Goal: Information Seeking & Learning: Compare options

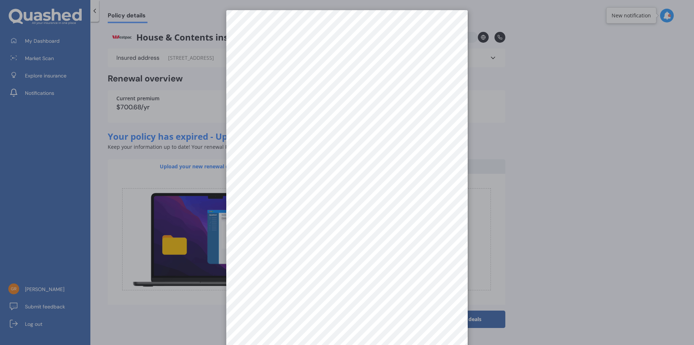
click at [524, 93] on div at bounding box center [347, 172] width 694 height 345
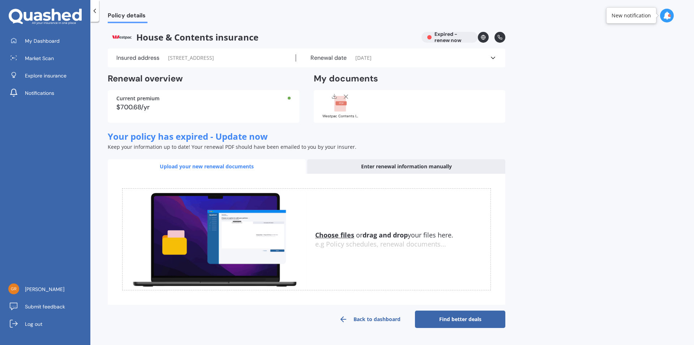
click at [469, 318] on link "Find better deals" at bounding box center [460, 318] width 90 height 17
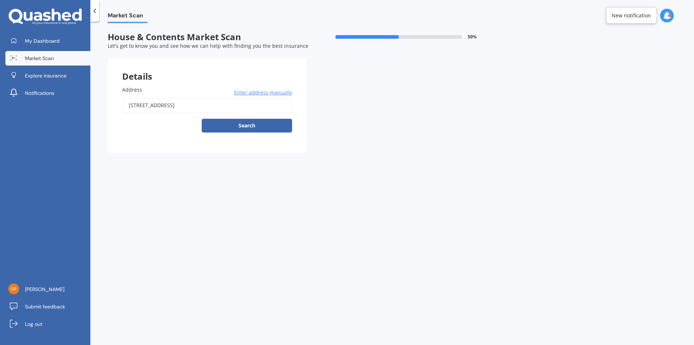
click at [245, 123] on button "Search" at bounding box center [247, 126] width 90 height 14
type input "[STREET_ADDRESS]"
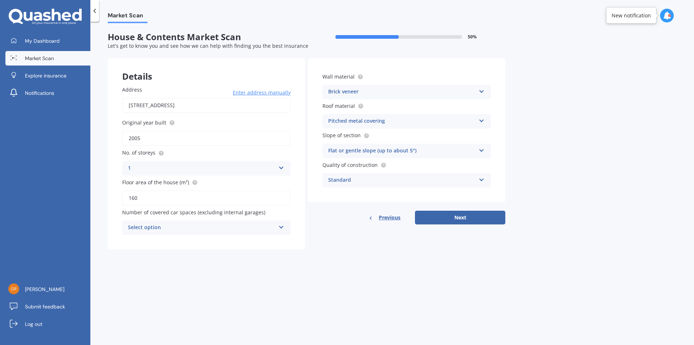
click at [460, 217] on button "Next" at bounding box center [460, 217] width 90 height 14
click at [46, 17] on icon at bounding box center [47, 16] width 8 height 9
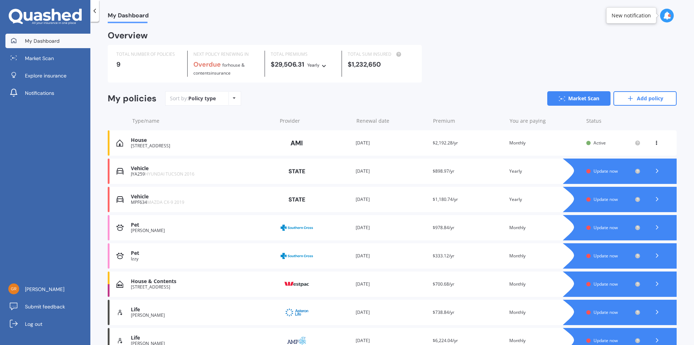
click at [235, 98] on div "Policy type Alphabetical Date added Renewing next" at bounding box center [234, 98] width 11 height 13
click at [514, 80] on div "TOTAL NUMBER OF POLICIES 9 NEXT POLICY RENEWING IN Overdue for House & Contents…" at bounding box center [392, 64] width 569 height 38
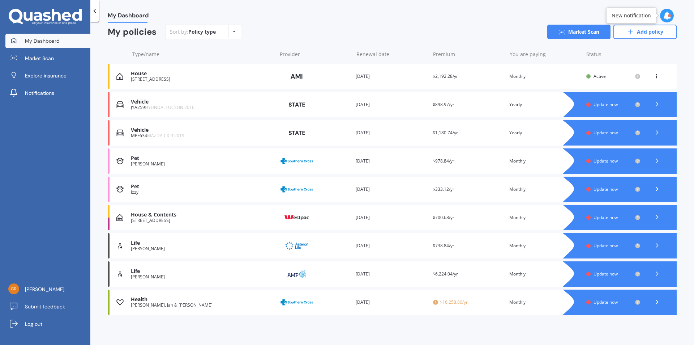
scroll to position [67, 0]
click at [166, 214] on div "House & Contents" at bounding box center [202, 214] width 142 height 6
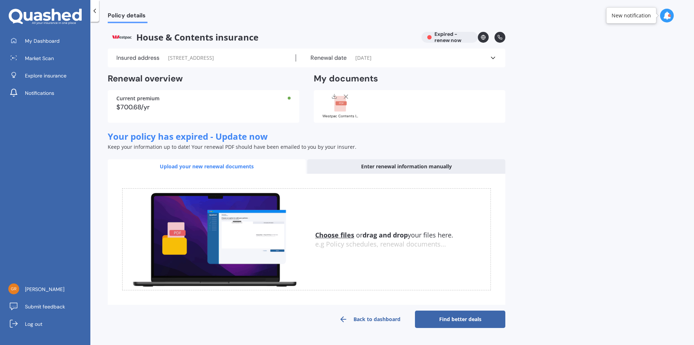
click at [339, 104] on rect at bounding box center [341, 103] width 11 height 4
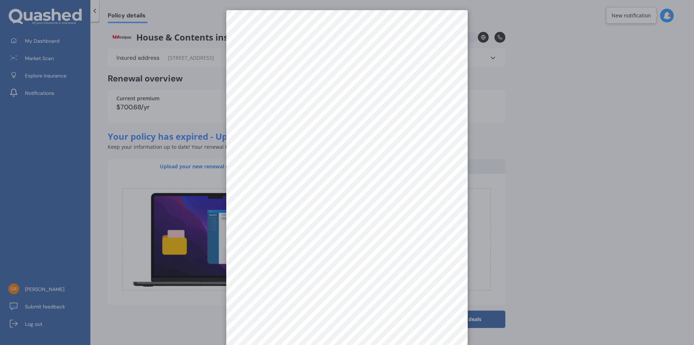
click at [538, 72] on div at bounding box center [347, 172] width 694 height 345
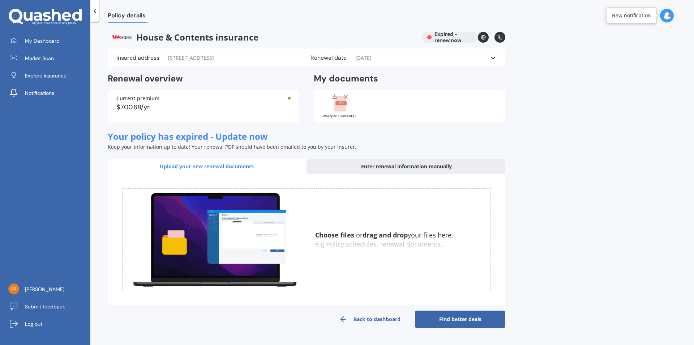
click at [538, 73] on div "Policy details House & Contents insurance Expired - renew now Insured address […" at bounding box center [392, 184] width 604 height 323
